Goal: Task Accomplishment & Management: Use online tool/utility

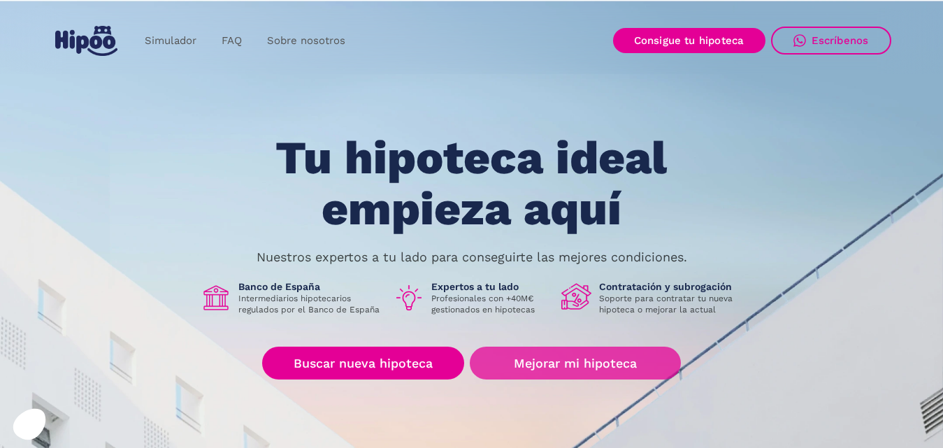
click at [543, 375] on link "Mejorar mi hipoteca" at bounding box center [575, 363] width 210 height 33
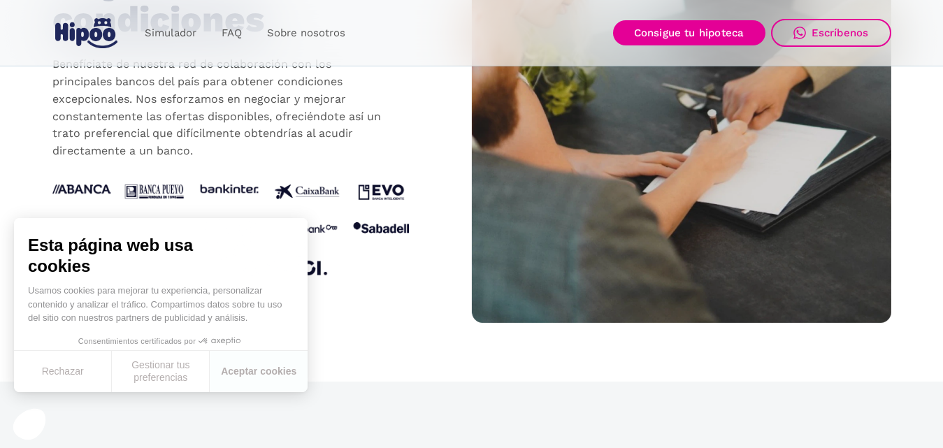
scroll to position [1537, 0]
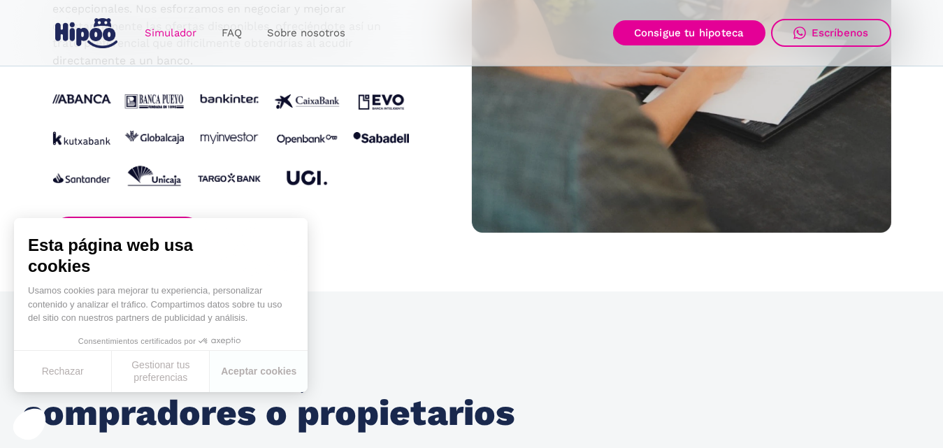
click at [167, 34] on link "Simulador" at bounding box center [170, 33] width 77 height 27
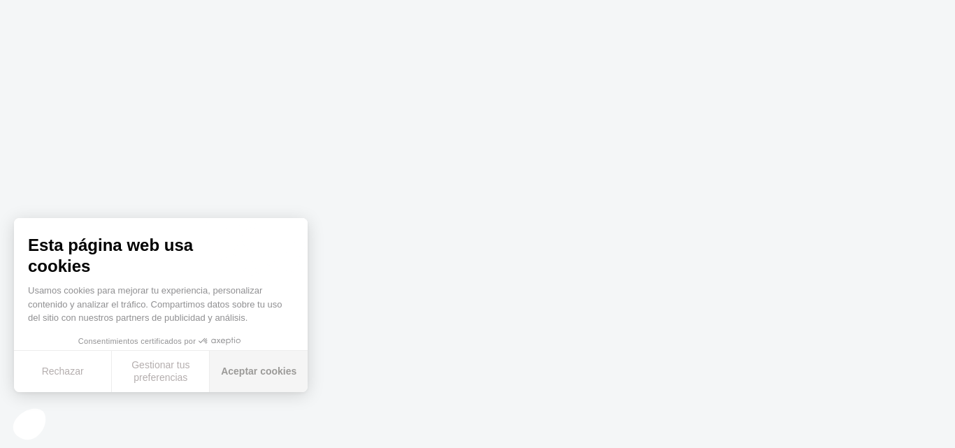
click at [247, 370] on button "Aceptar cookies" at bounding box center [259, 371] width 98 height 41
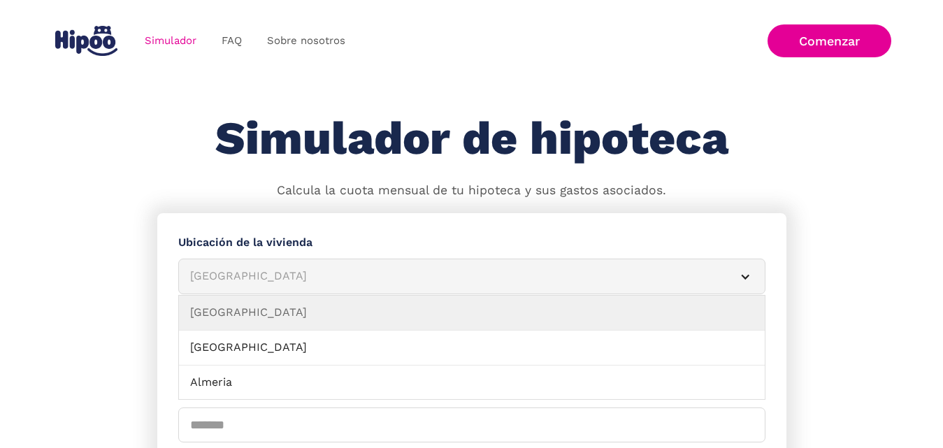
click at [391, 282] on div "[GEOGRAPHIC_DATA]" at bounding box center [455, 276] width 530 height 17
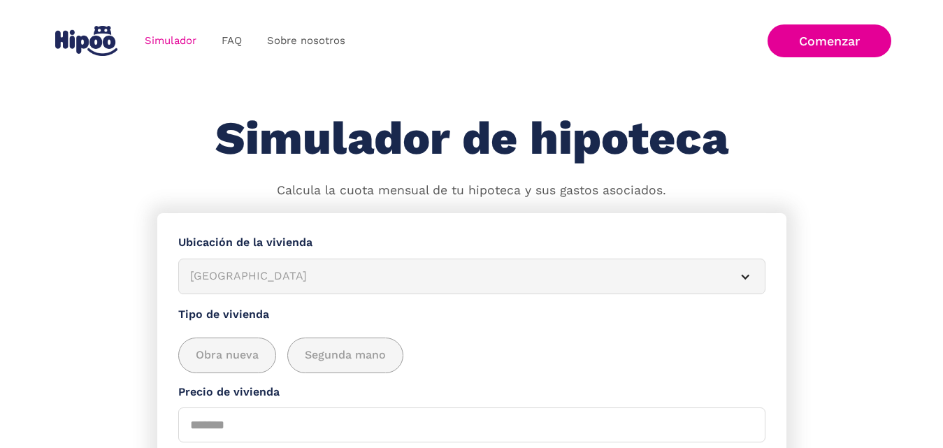
click at [391, 277] on div "[GEOGRAPHIC_DATA]" at bounding box center [455, 276] width 530 height 17
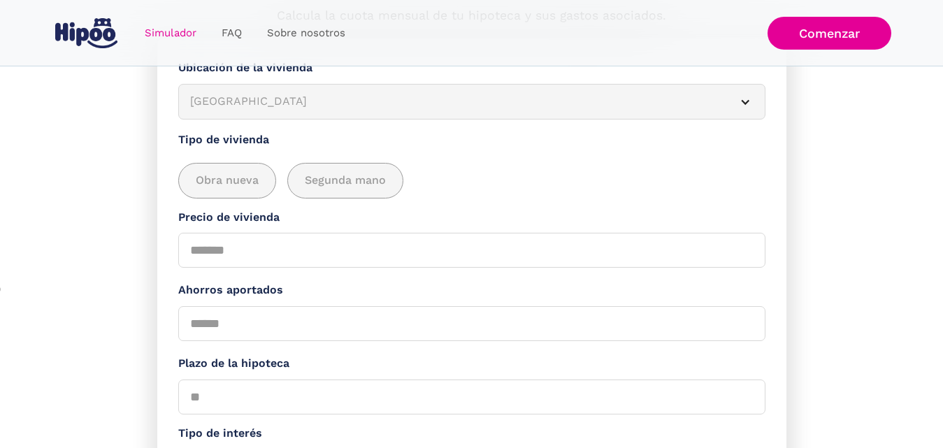
scroll to position [140, 0]
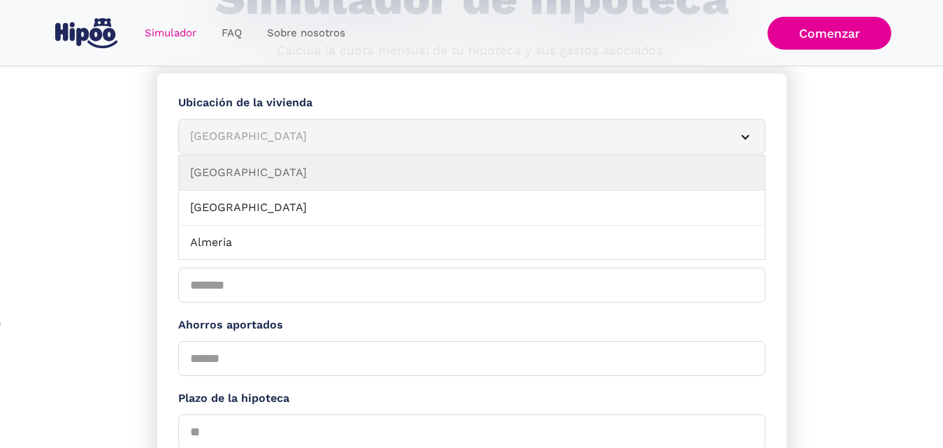
click at [426, 143] on div "Albacete" at bounding box center [455, 136] width 530 height 17
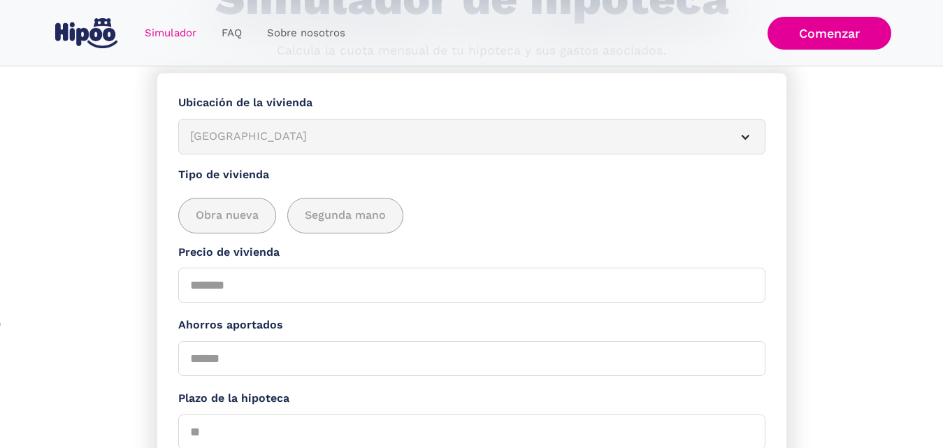
click at [426, 143] on div "Albacete" at bounding box center [455, 136] width 530 height 17
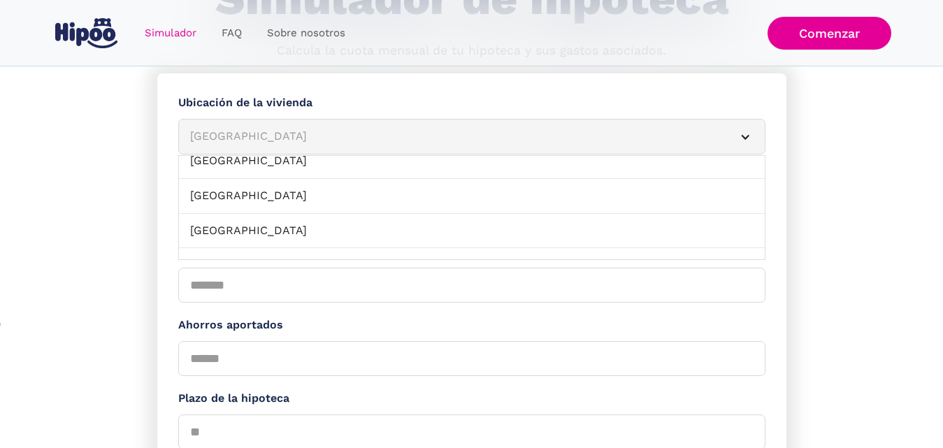
scroll to position [196, 0]
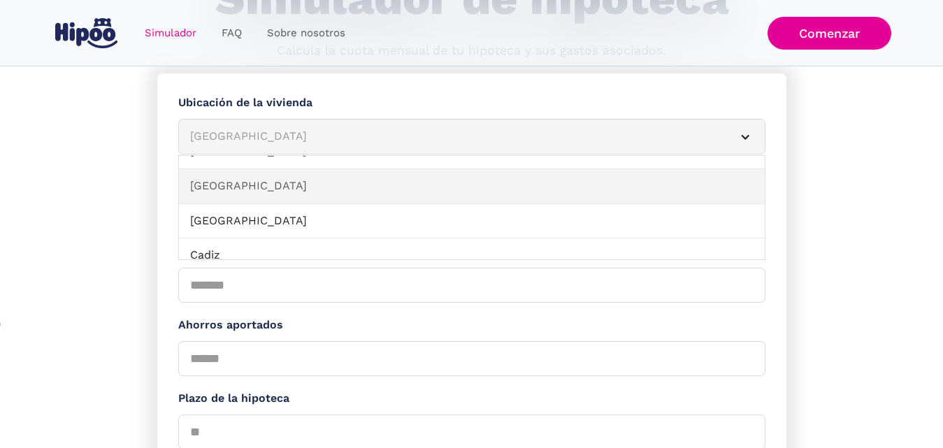
click at [623, 195] on link "Barcelona" at bounding box center [472, 186] width 586 height 35
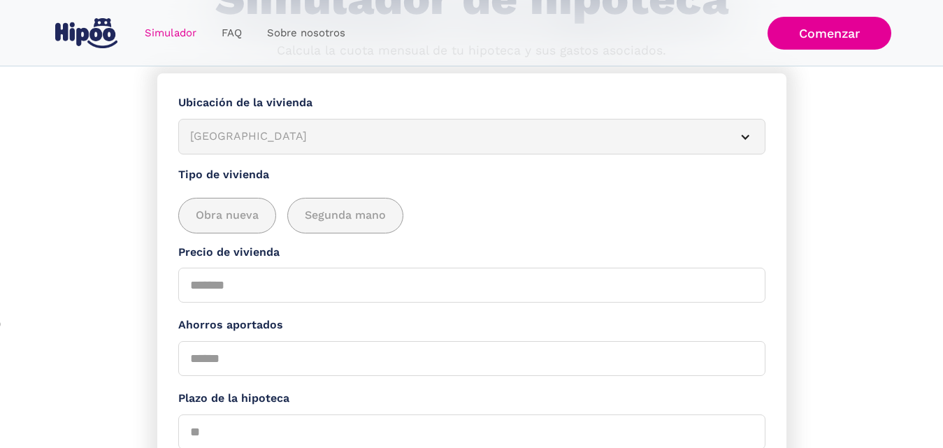
click at [457, 194] on div "Obra nueva Segunda mano" at bounding box center [471, 209] width 587 height 50
click at [350, 215] on span "Segunda mano" at bounding box center [345, 215] width 81 height 17
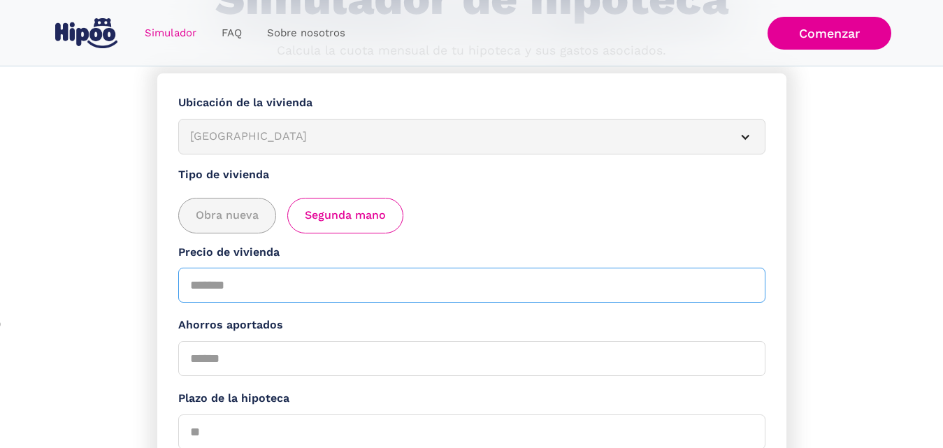
click at [324, 288] on input "Precio de vivienda" at bounding box center [471, 285] width 587 height 35
type input "******"
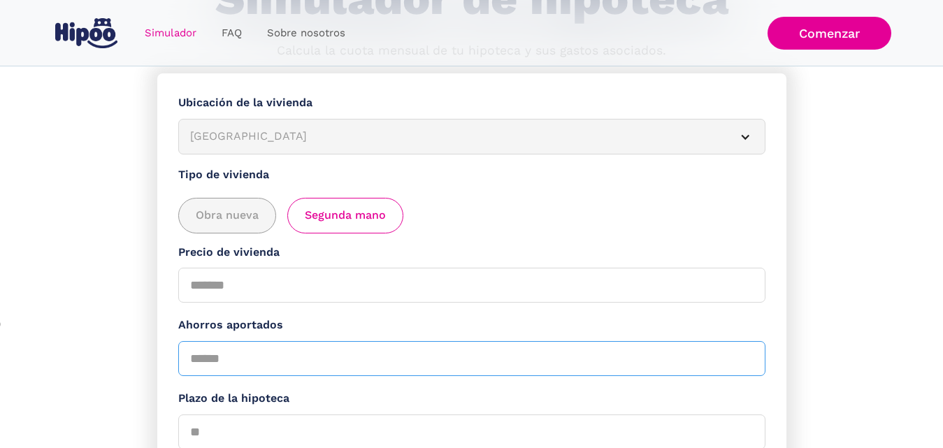
click at [299, 371] on input "Ahorros aportados" at bounding box center [471, 358] width 587 height 35
type input "*"
type input "*****"
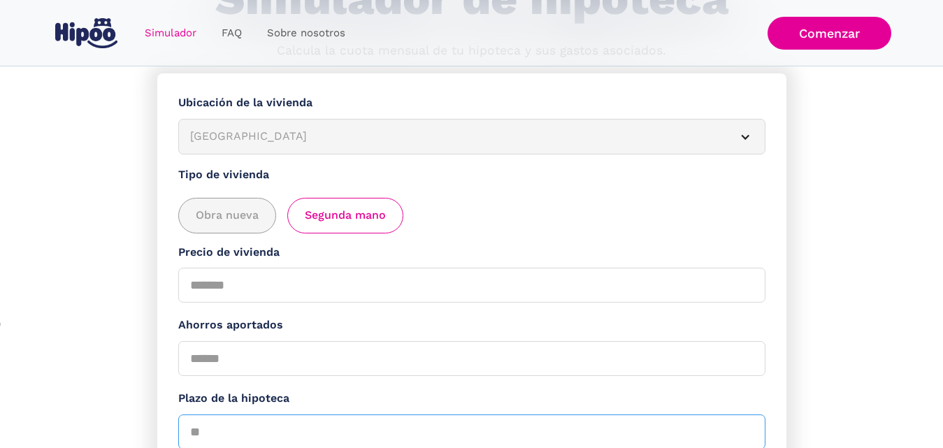
click at [327, 421] on input "Plazo de la hipoteca" at bounding box center [471, 431] width 587 height 35
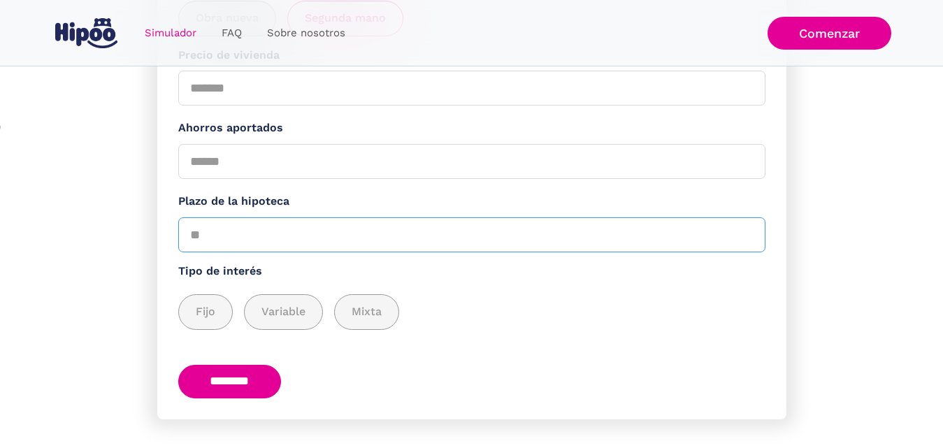
scroll to position [349, 0]
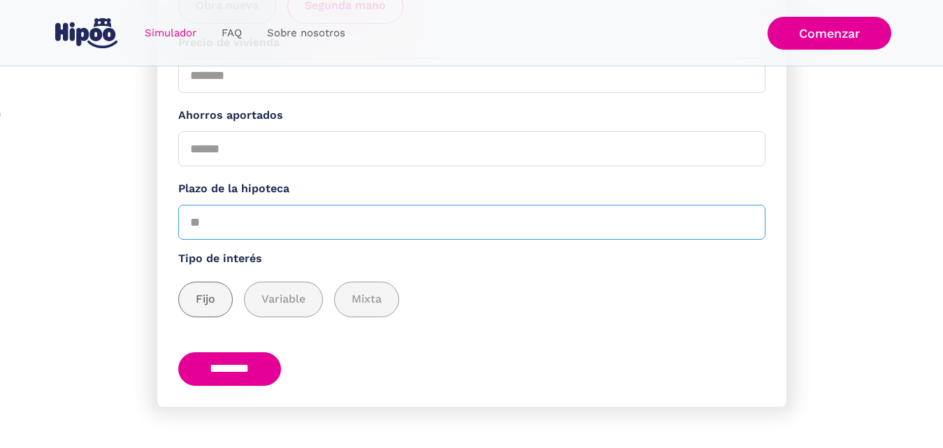
type input "**"
click at [192, 296] on div "add_description_here" at bounding box center [205, 299] width 53 height 34
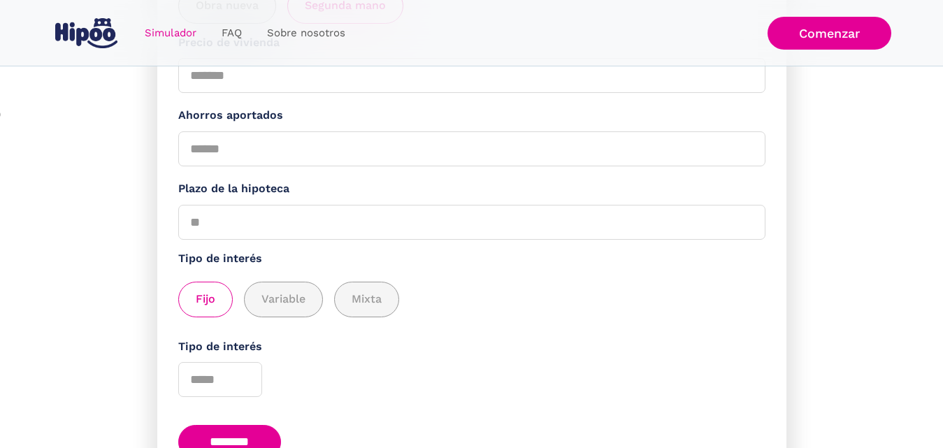
scroll to position [419, 0]
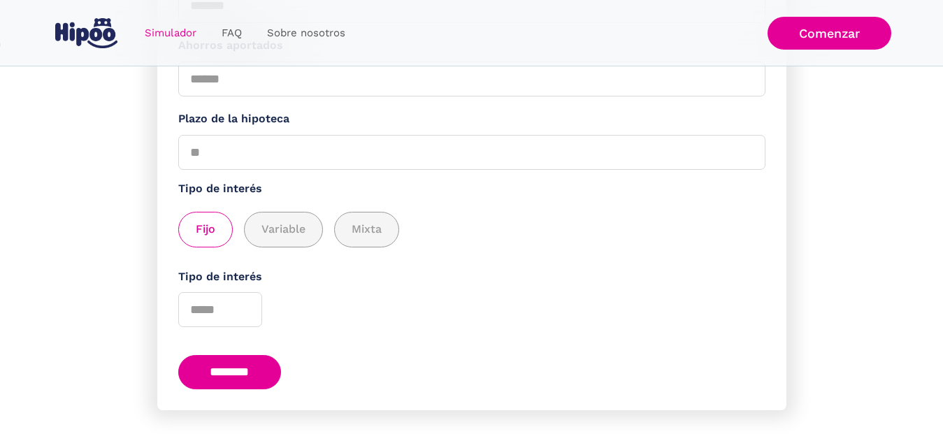
click at [276, 371] on input "********" at bounding box center [229, 372] width 103 height 34
type input "*"
drag, startPoint x: 254, startPoint y: 370, endPoint x: 233, endPoint y: 362, distance: 23.0
click at [233, 362] on input "********" at bounding box center [229, 372] width 103 height 34
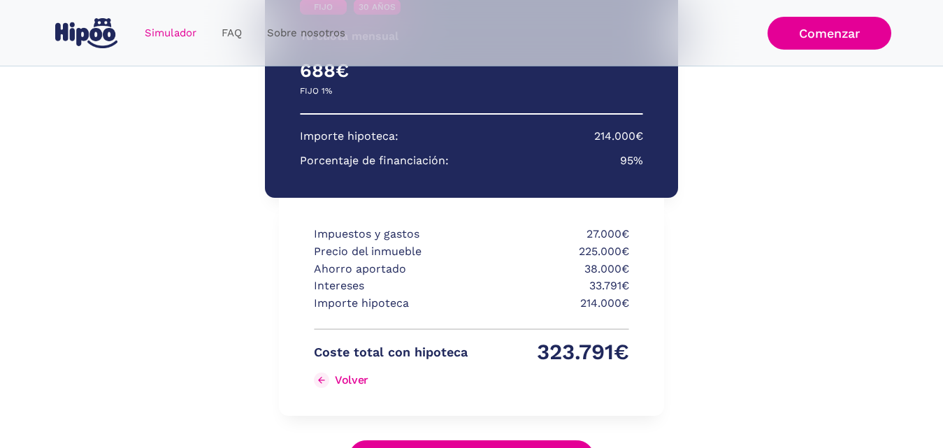
scroll to position [297, 0]
